Goal: Information Seeking & Learning: Find specific fact

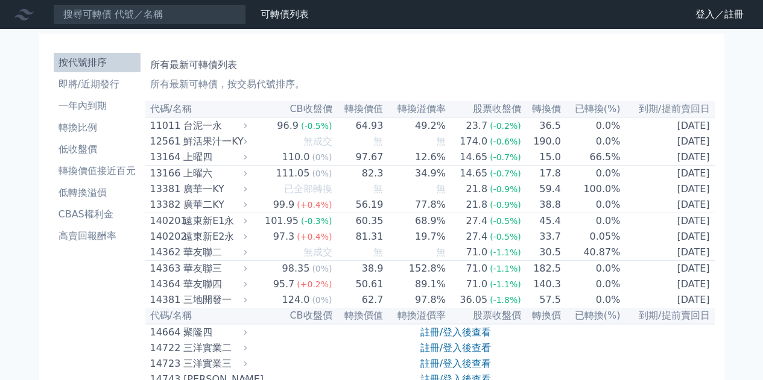
click at [136, 14] on input at bounding box center [149, 14] width 193 height 21
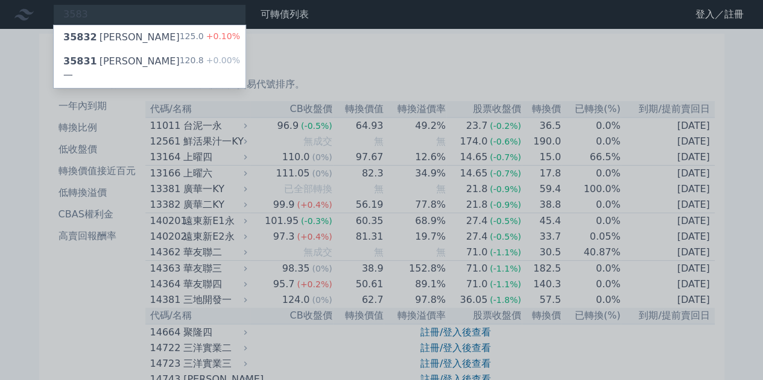
type input "3583"
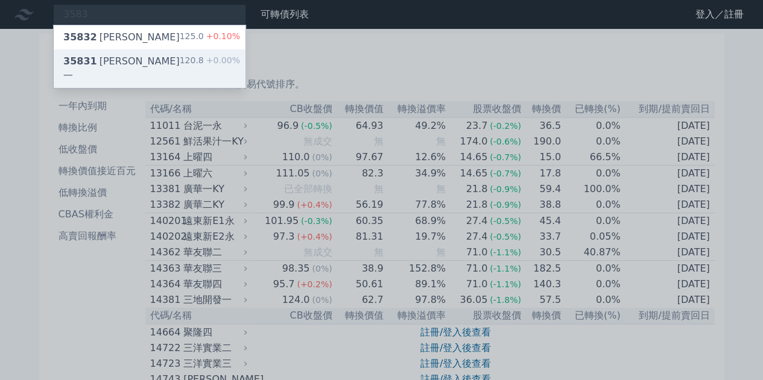
click at [168, 54] on div "35831 [PERSON_NAME]一 120.8 +0.00%" at bounding box center [150, 68] width 192 height 39
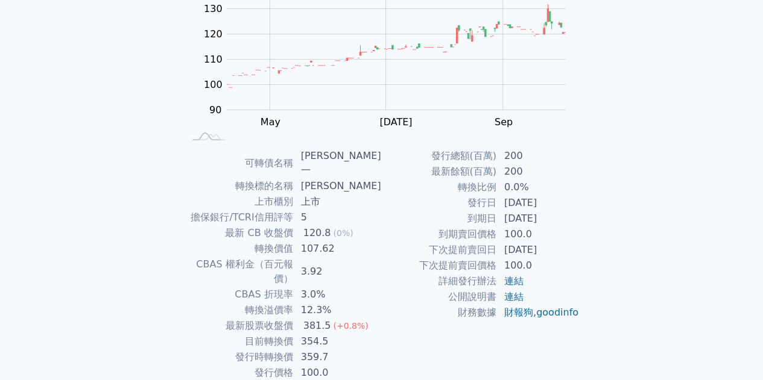
scroll to position [177, 0]
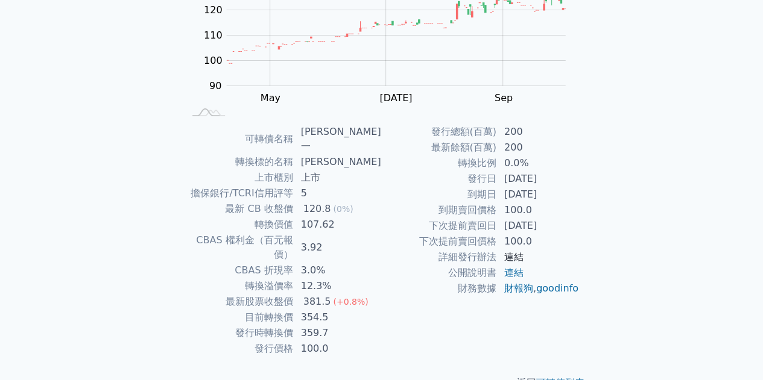
click at [522, 253] on link "連結" at bounding box center [513, 256] width 19 height 11
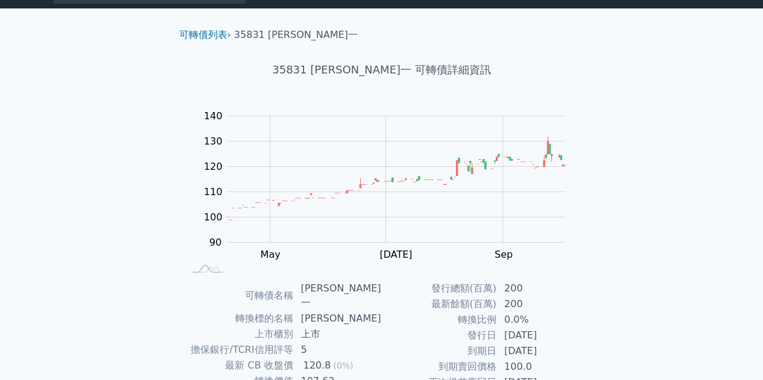
scroll to position [0, 0]
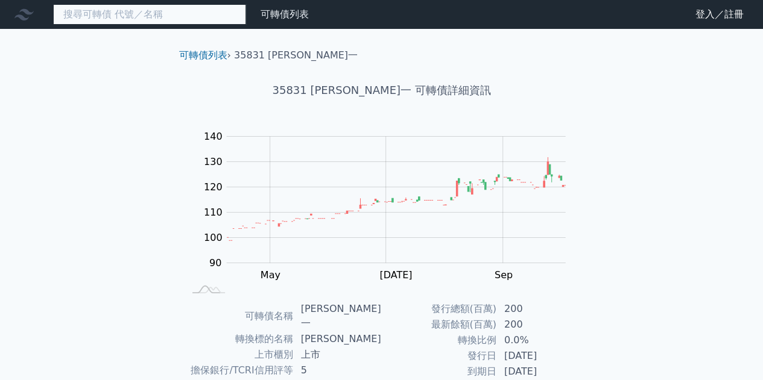
click at [156, 7] on input at bounding box center [149, 14] width 193 height 21
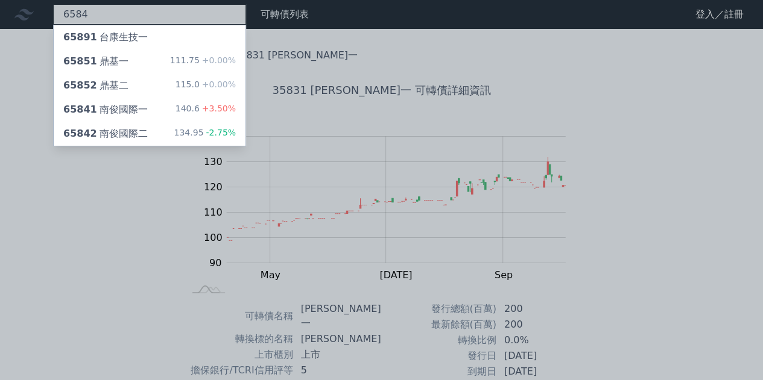
type input "6584"
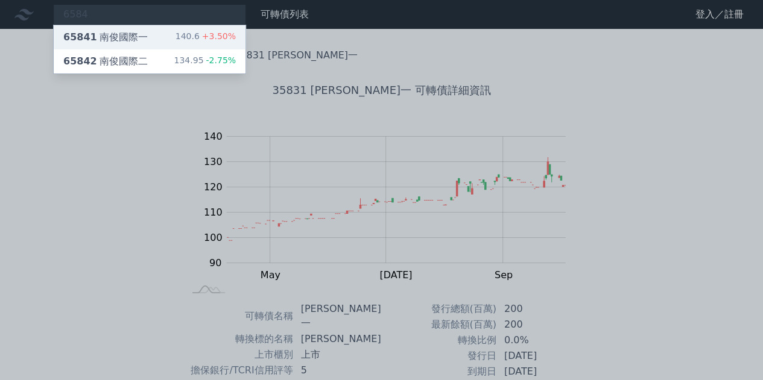
click at [166, 33] on div "65841 南俊國際一 140.6 +3.50%" at bounding box center [150, 37] width 192 height 24
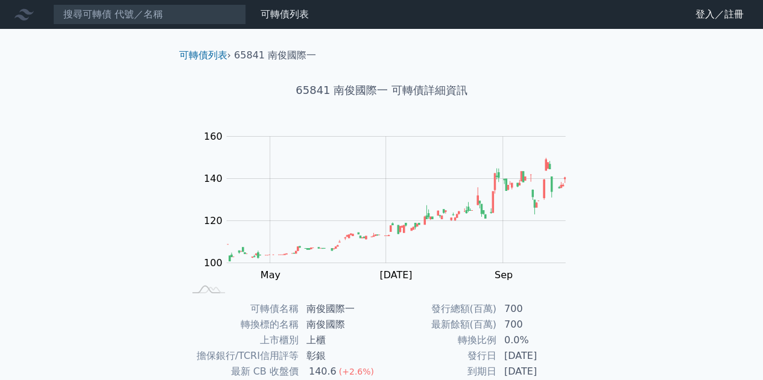
scroll to position [177, 0]
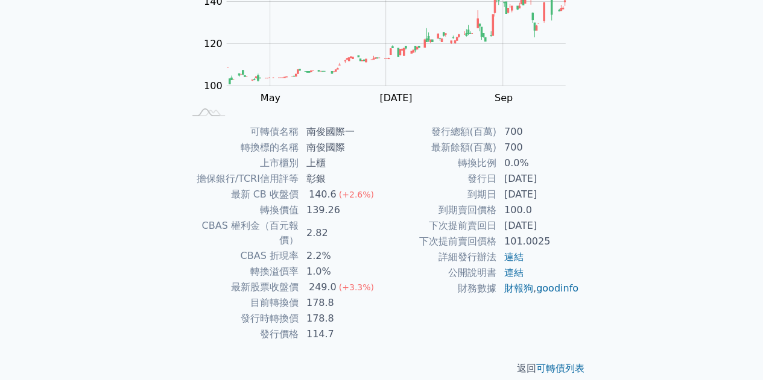
click at [514, 247] on td "101.0025" at bounding box center [538, 242] width 83 height 16
click at [522, 257] on link "連結" at bounding box center [513, 256] width 19 height 11
